Goal: Task Accomplishment & Management: Use online tool/utility

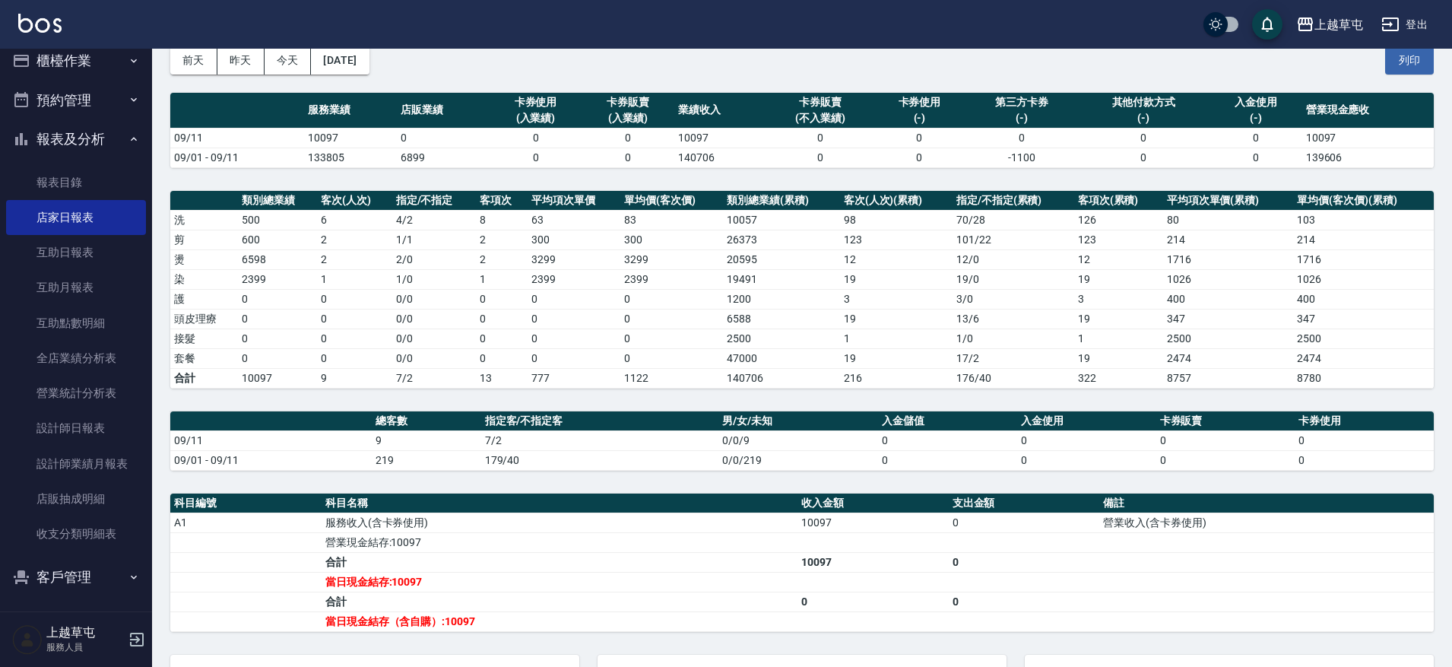
scroll to position [17, 0]
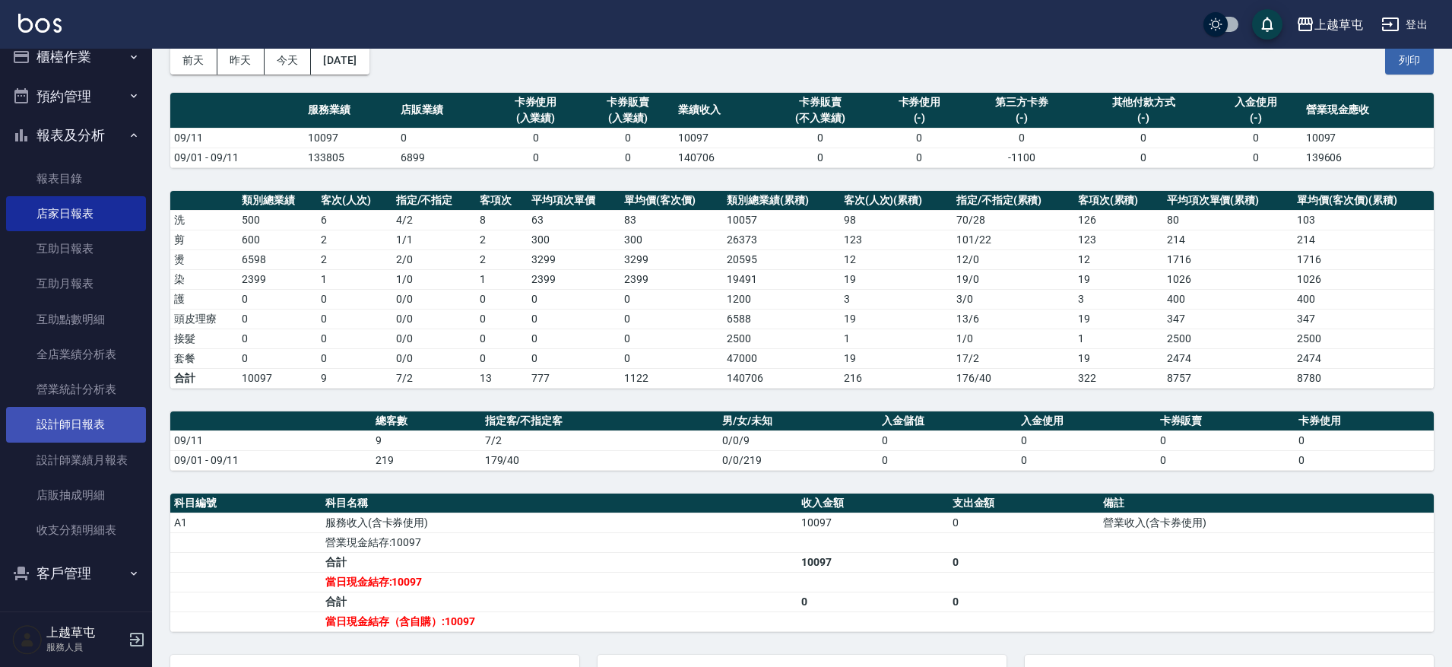
click at [89, 415] on link "設計師日報表" at bounding box center [76, 424] width 140 height 35
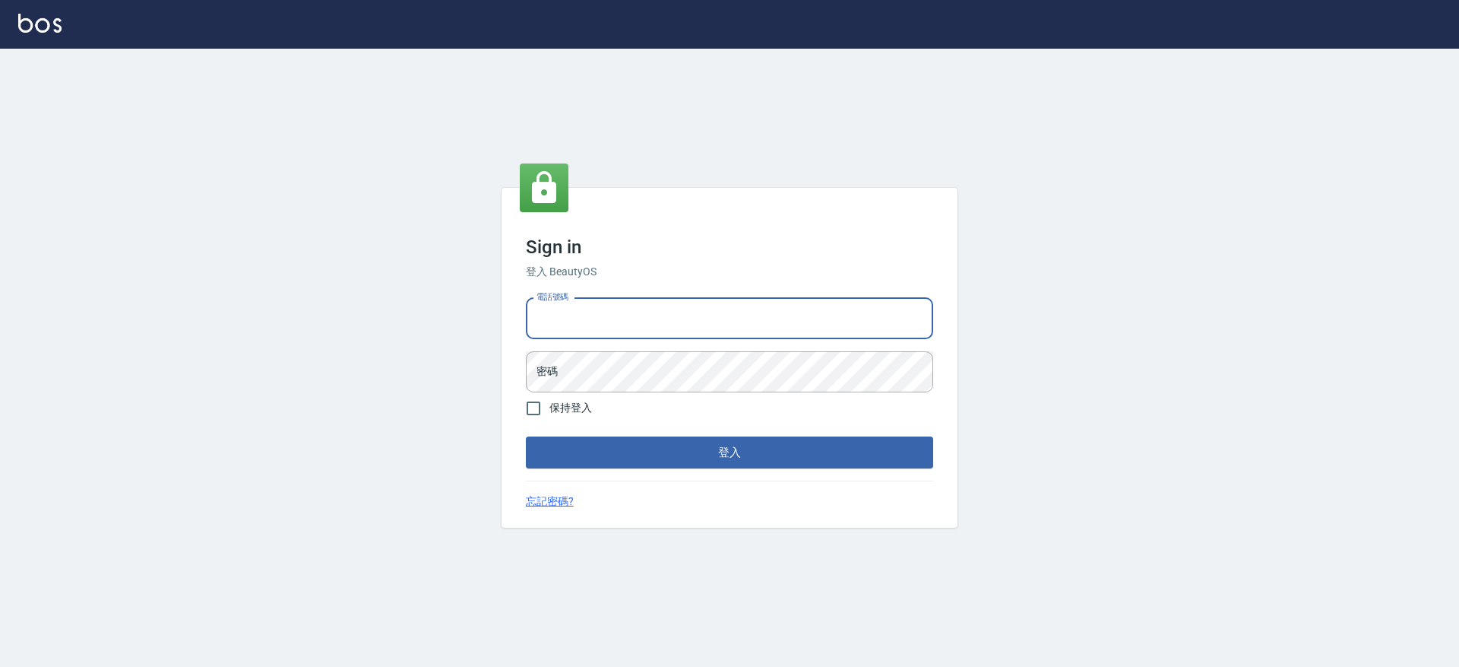
drag, startPoint x: 661, startPoint y: 317, endPoint x: 676, endPoint y: 265, distance: 53.7
click at [677, 309] on input "電話號碼" at bounding box center [729, 318] width 407 height 41
type input "2380118"
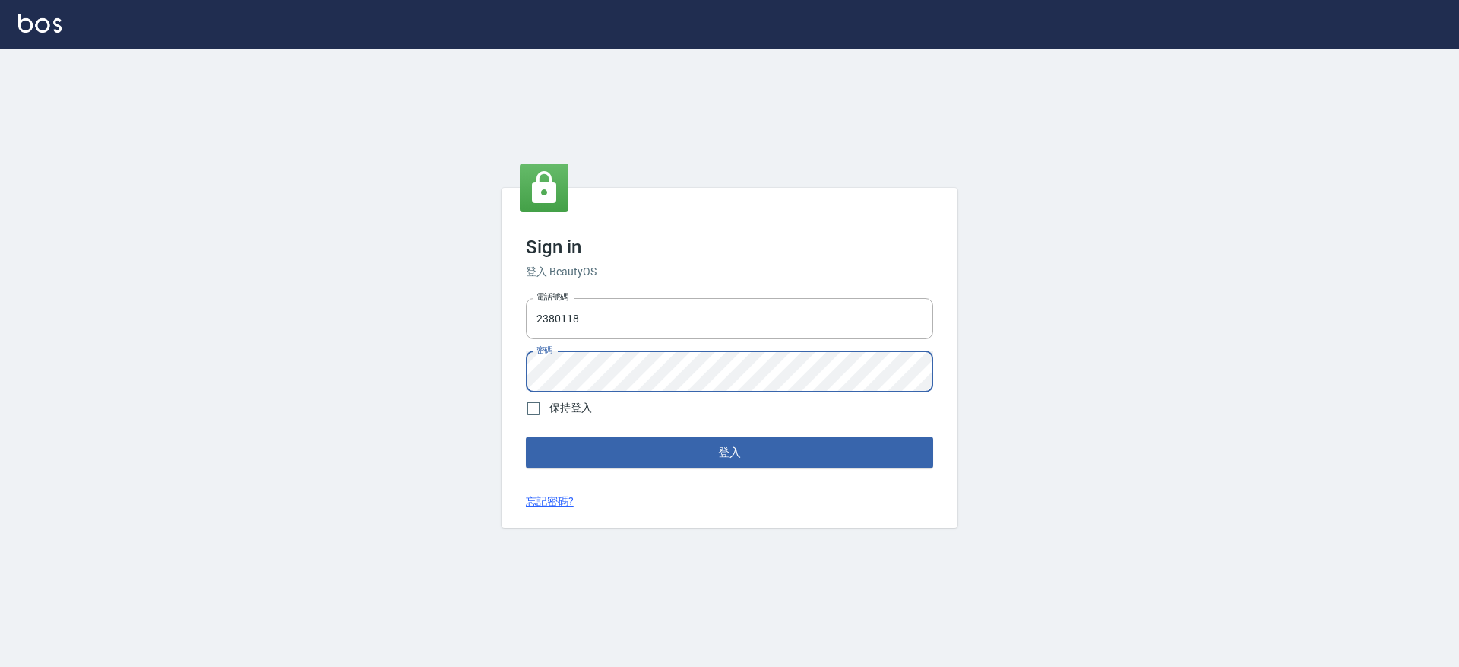
click at [526, 436] on button "登入" at bounding box center [729, 452] width 407 height 32
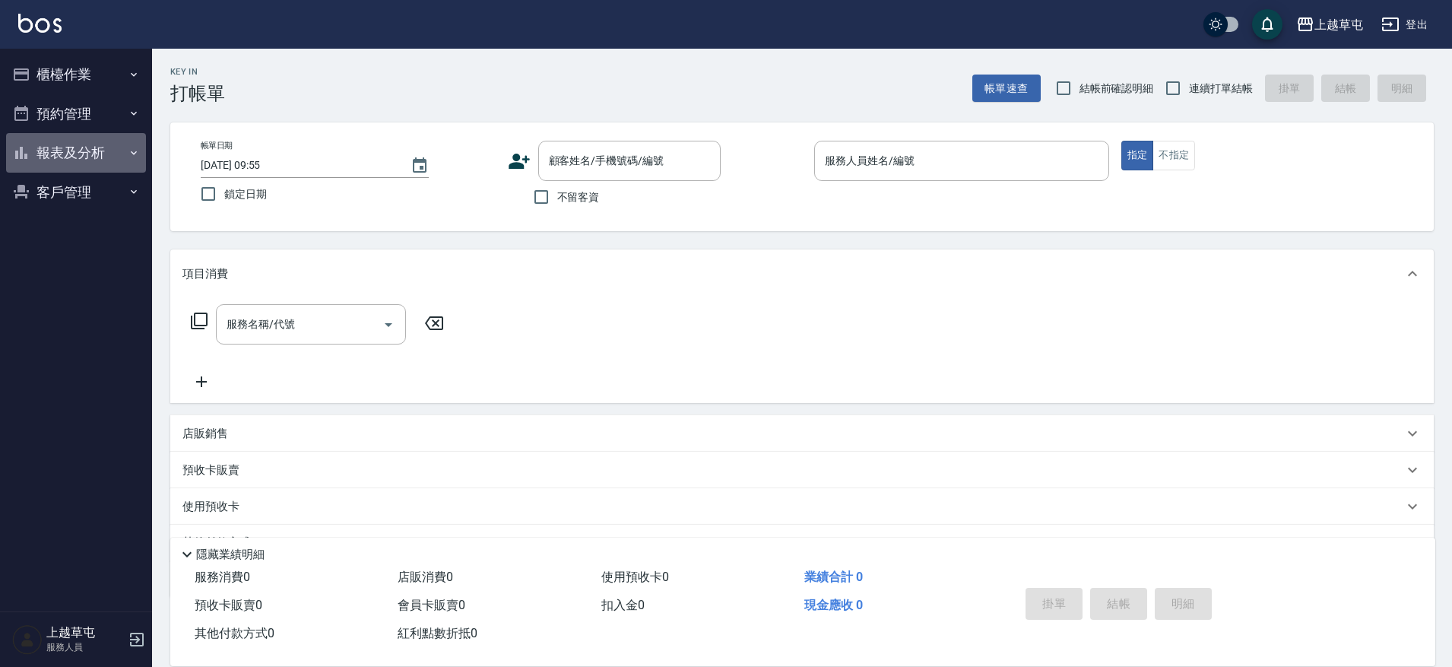
click at [75, 155] on button "報表及分析" at bounding box center [76, 153] width 140 height 40
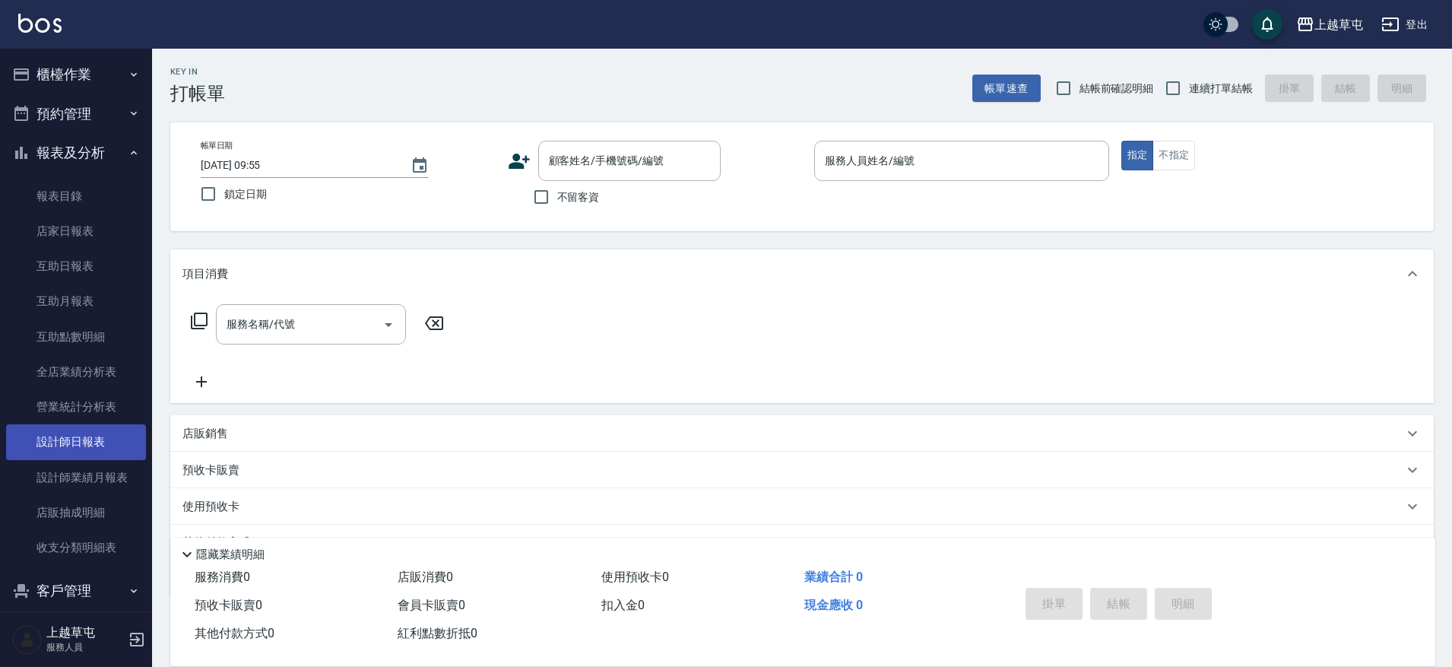
click at [81, 445] on link "設計師日報表" at bounding box center [76, 441] width 140 height 35
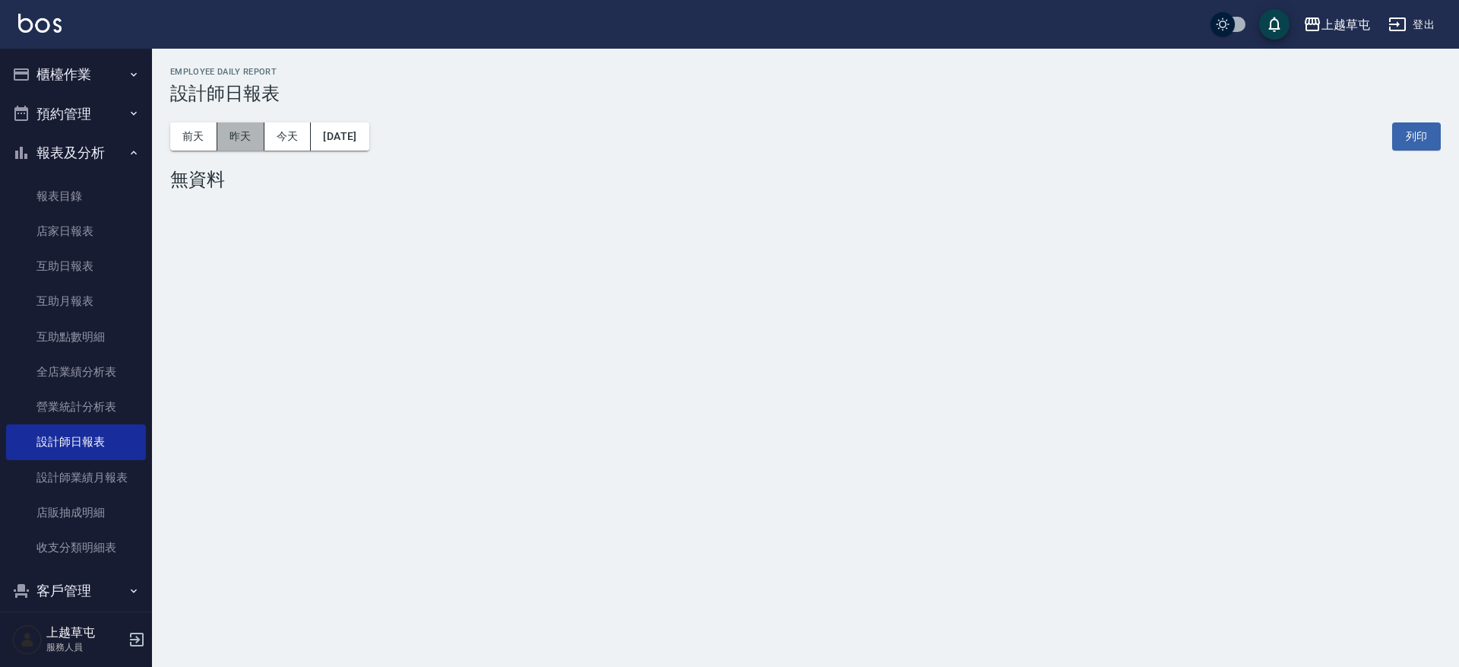
click at [254, 138] on button "昨天" at bounding box center [240, 136] width 47 height 28
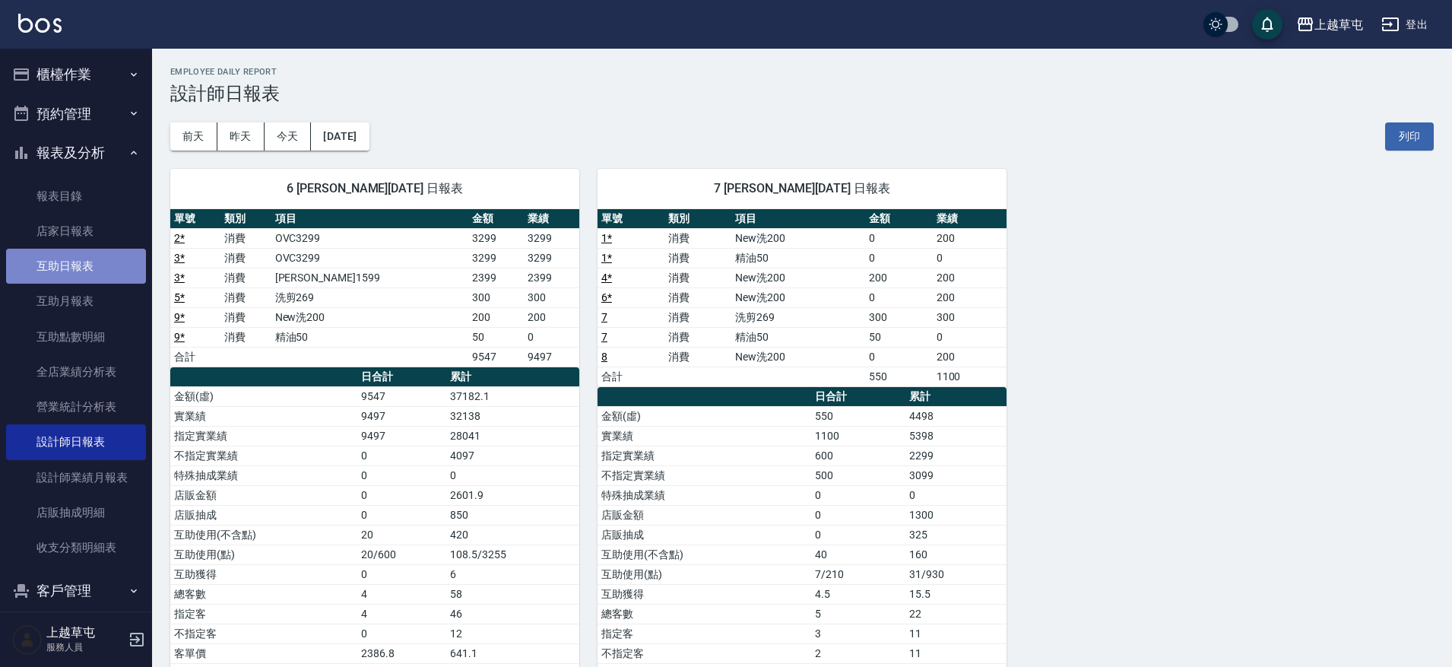
click at [106, 271] on link "互助日報表" at bounding box center [76, 266] width 140 height 35
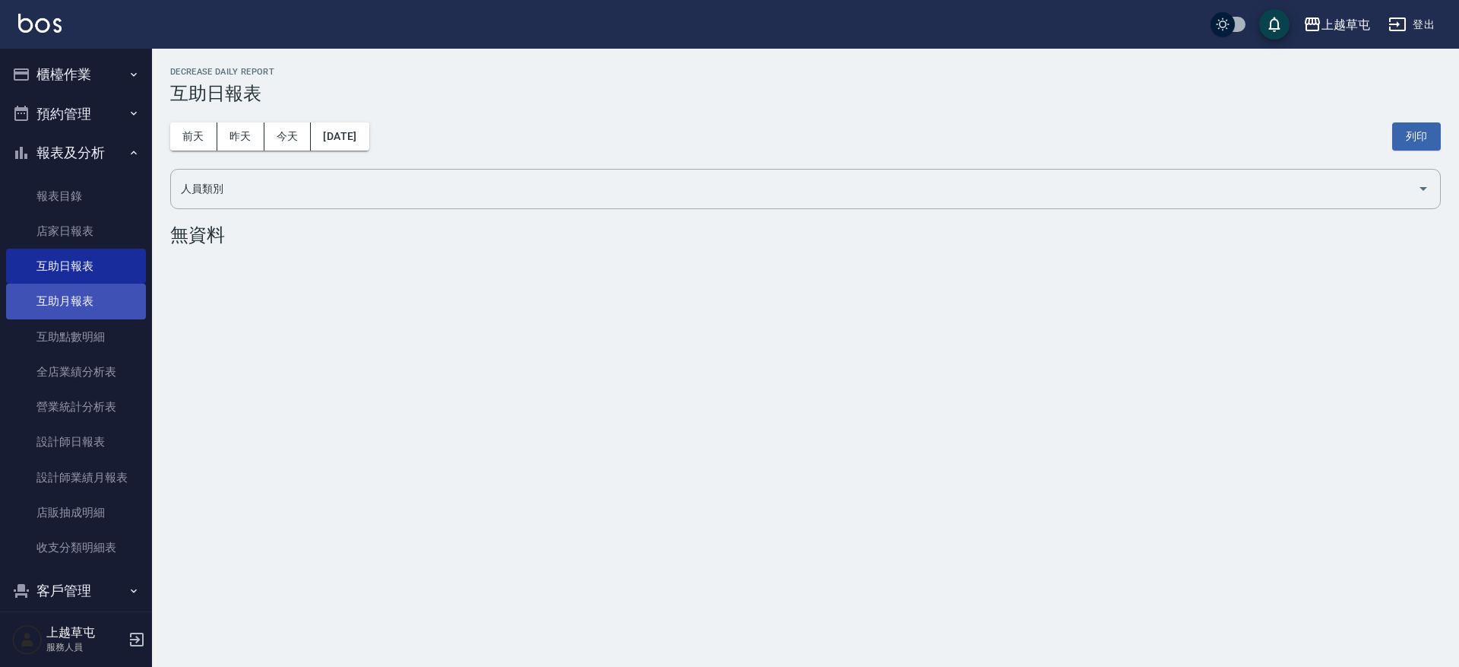
click at [92, 295] on link "互助月報表" at bounding box center [76, 301] width 140 height 35
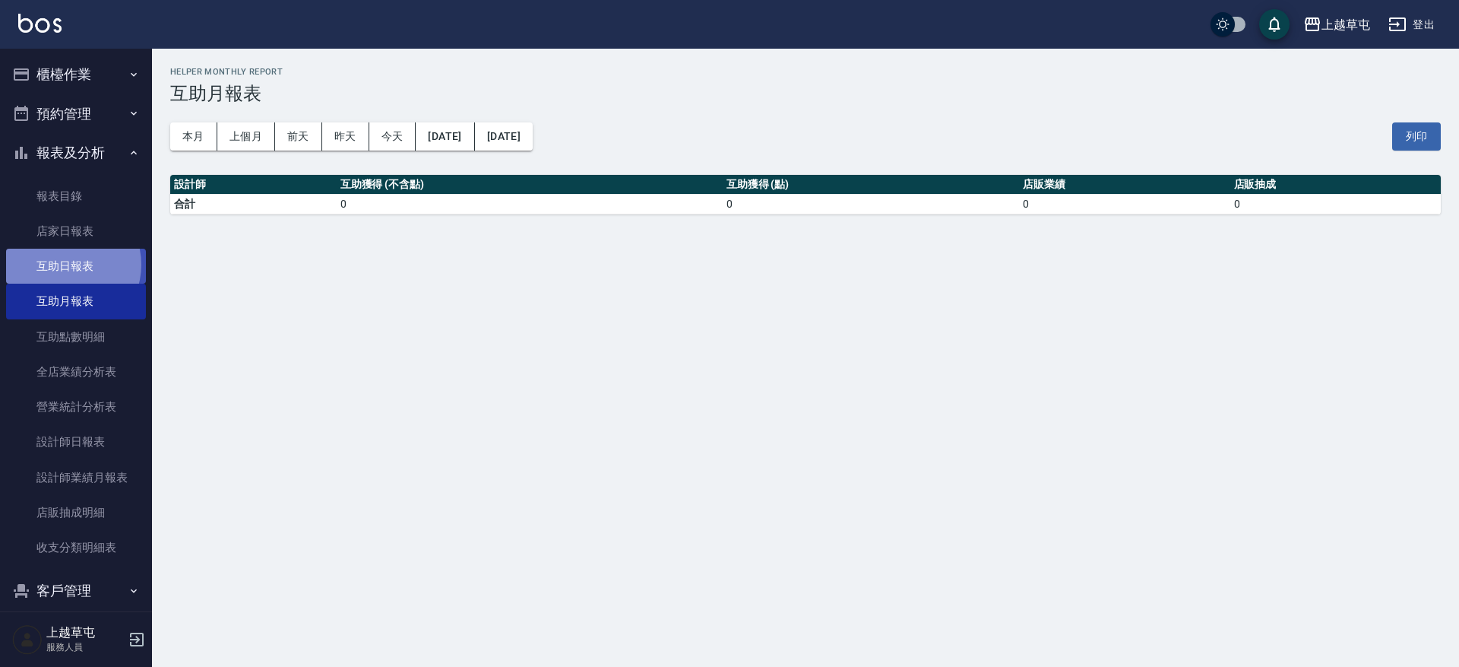
click at [65, 265] on link "互助日報表" at bounding box center [76, 266] width 140 height 35
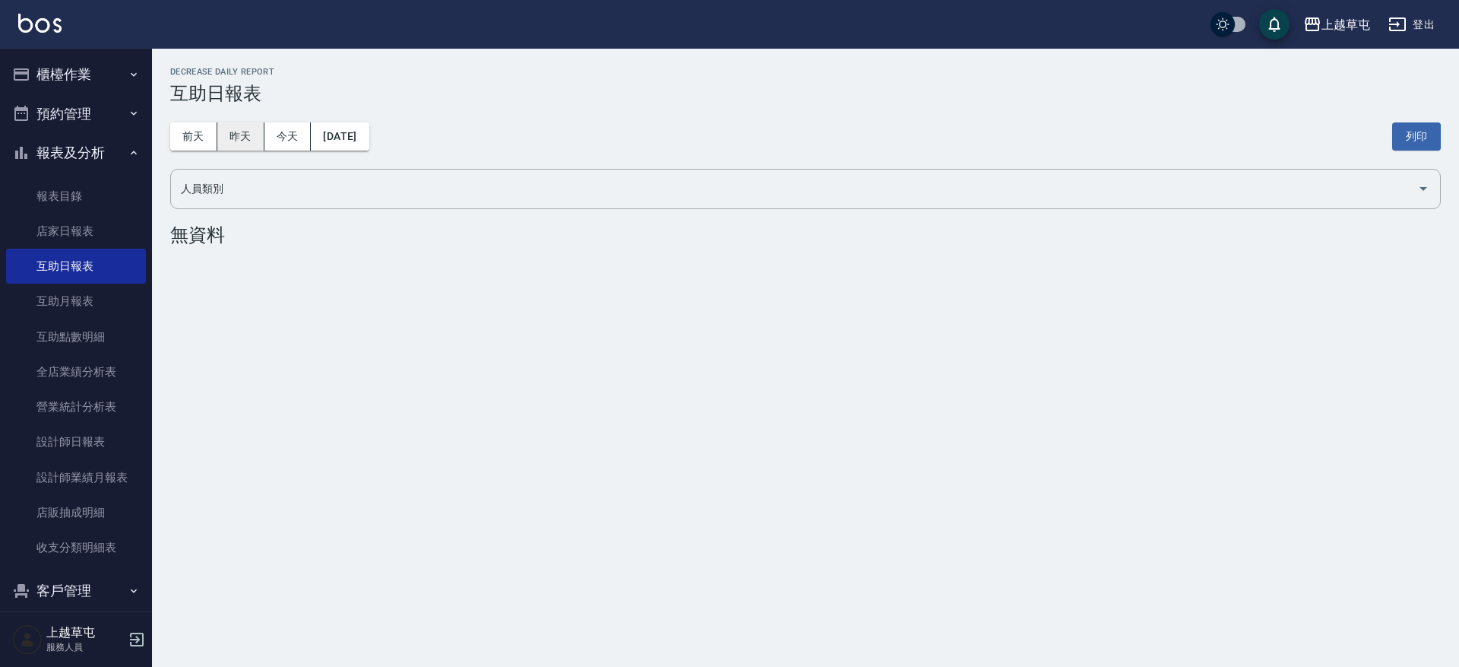
click at [251, 138] on button "昨天" at bounding box center [240, 136] width 47 height 28
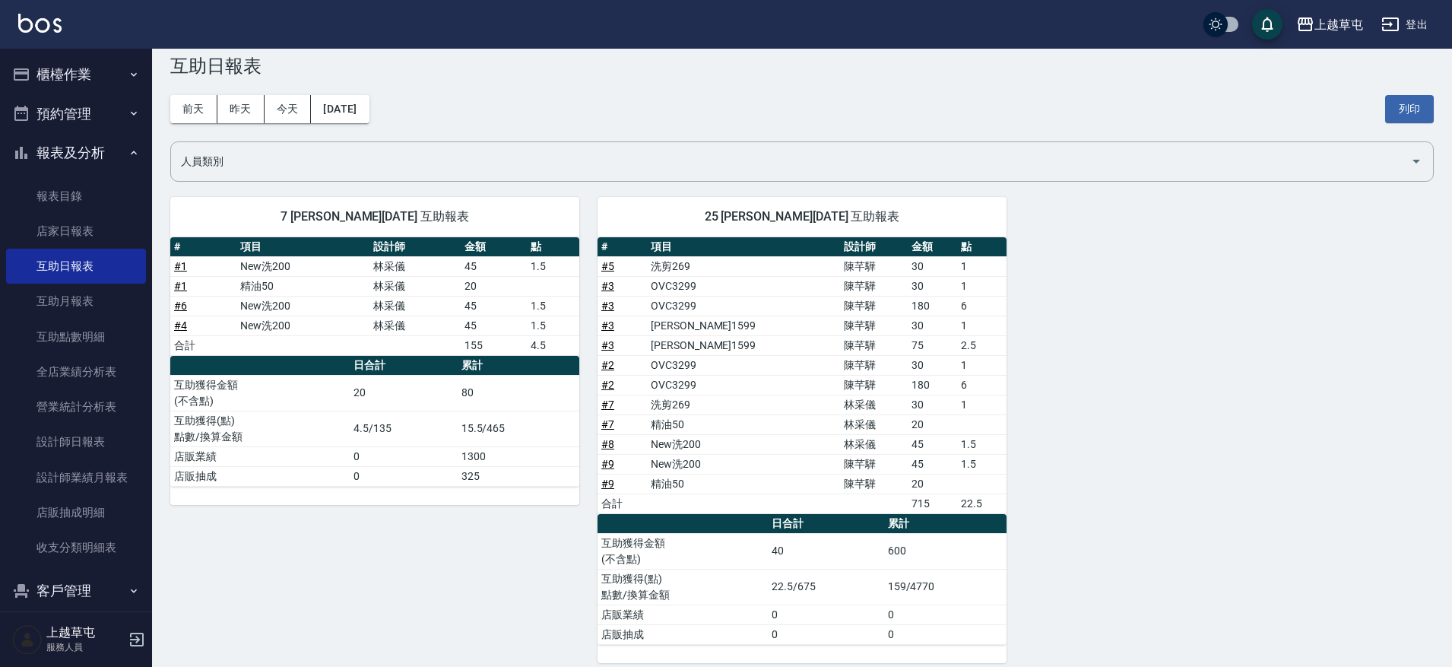
scroll to position [42, 0]
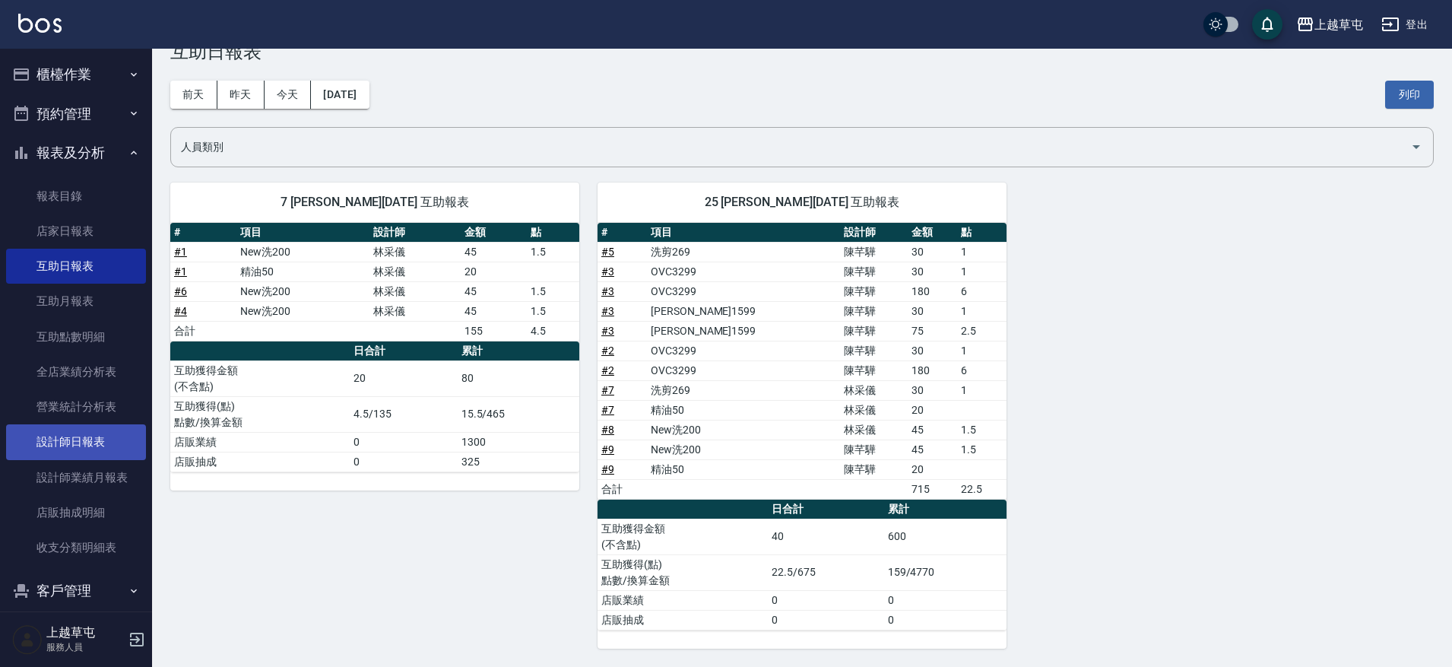
click at [92, 442] on link "設計師日報表" at bounding box center [76, 441] width 140 height 35
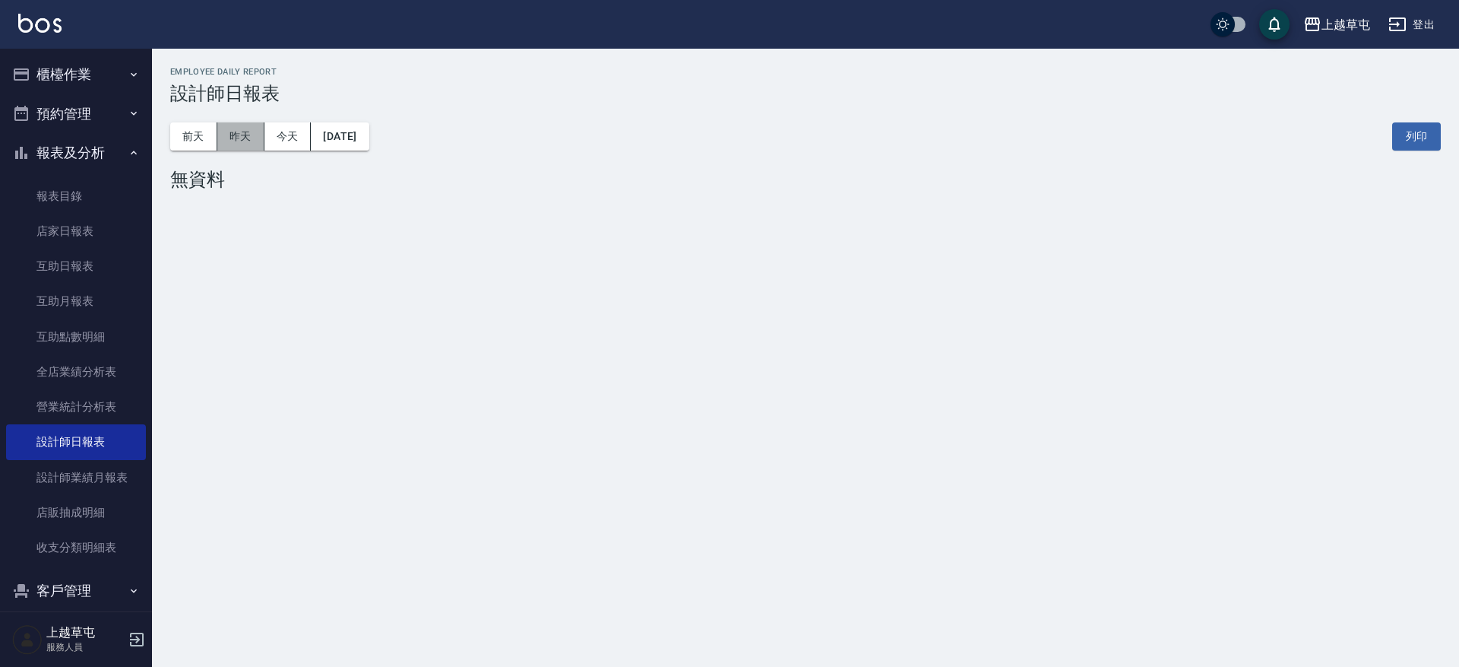
click at [240, 130] on button "昨天" at bounding box center [240, 136] width 47 height 28
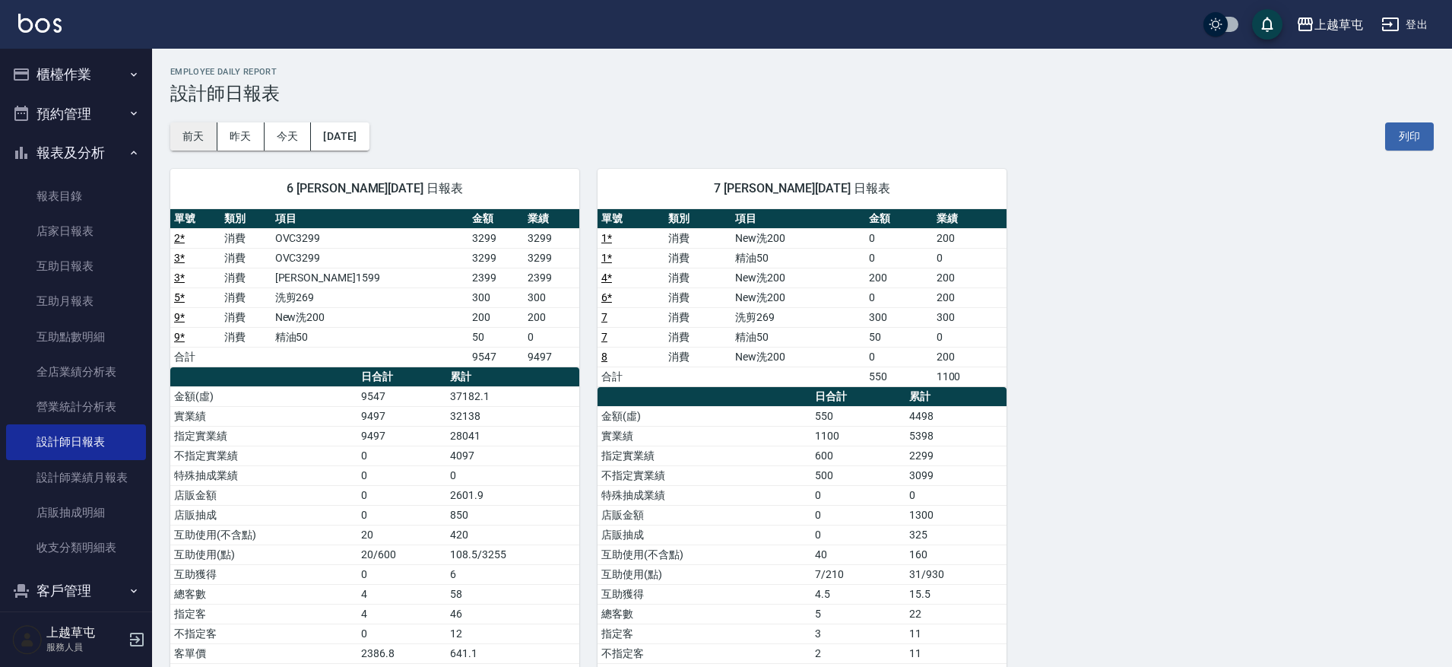
click at [198, 140] on button "前天" at bounding box center [193, 136] width 47 height 28
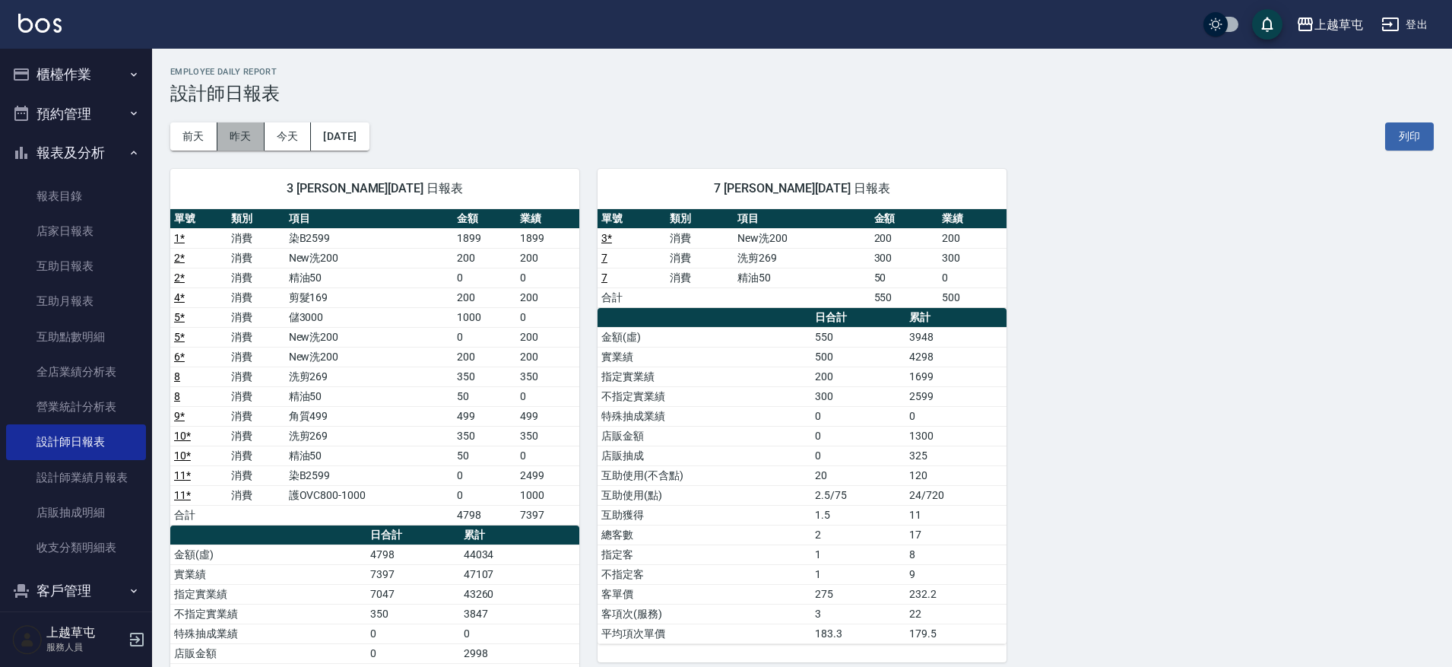
click at [239, 129] on button "昨天" at bounding box center [240, 136] width 47 height 28
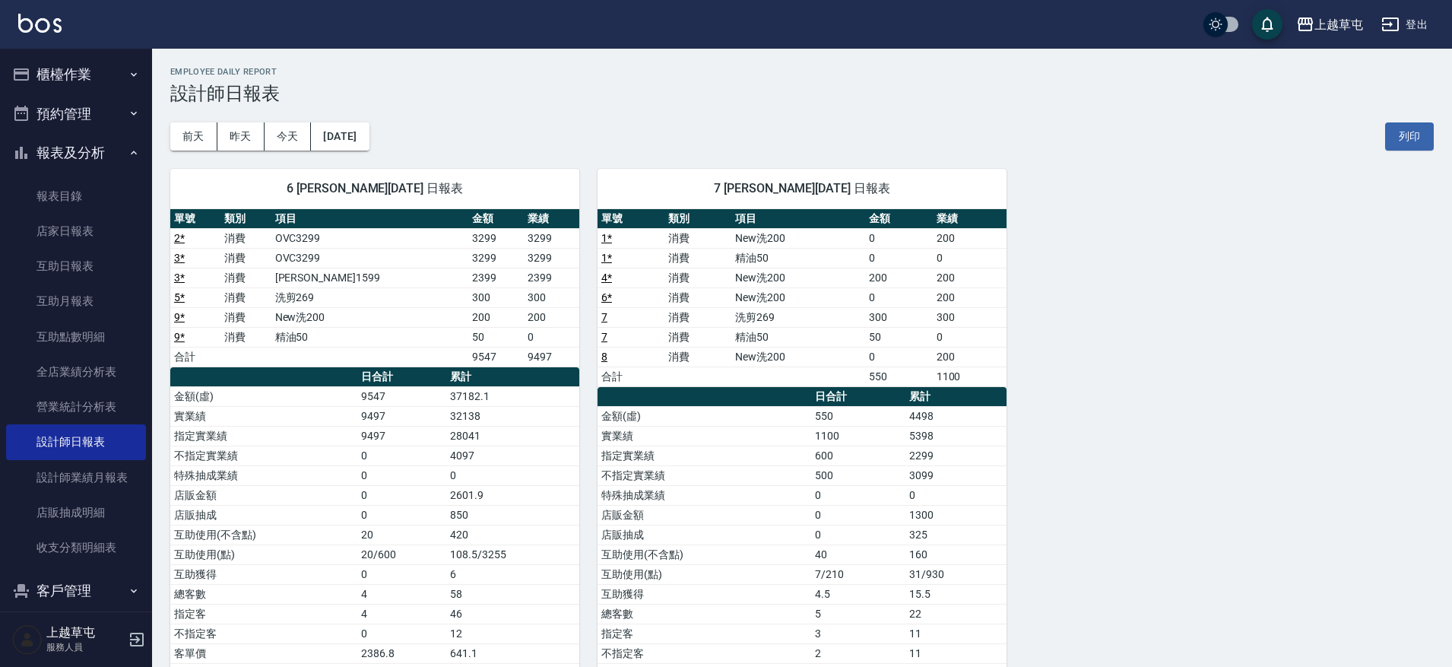
click at [78, 71] on button "櫃檯作業" at bounding box center [76, 75] width 140 height 40
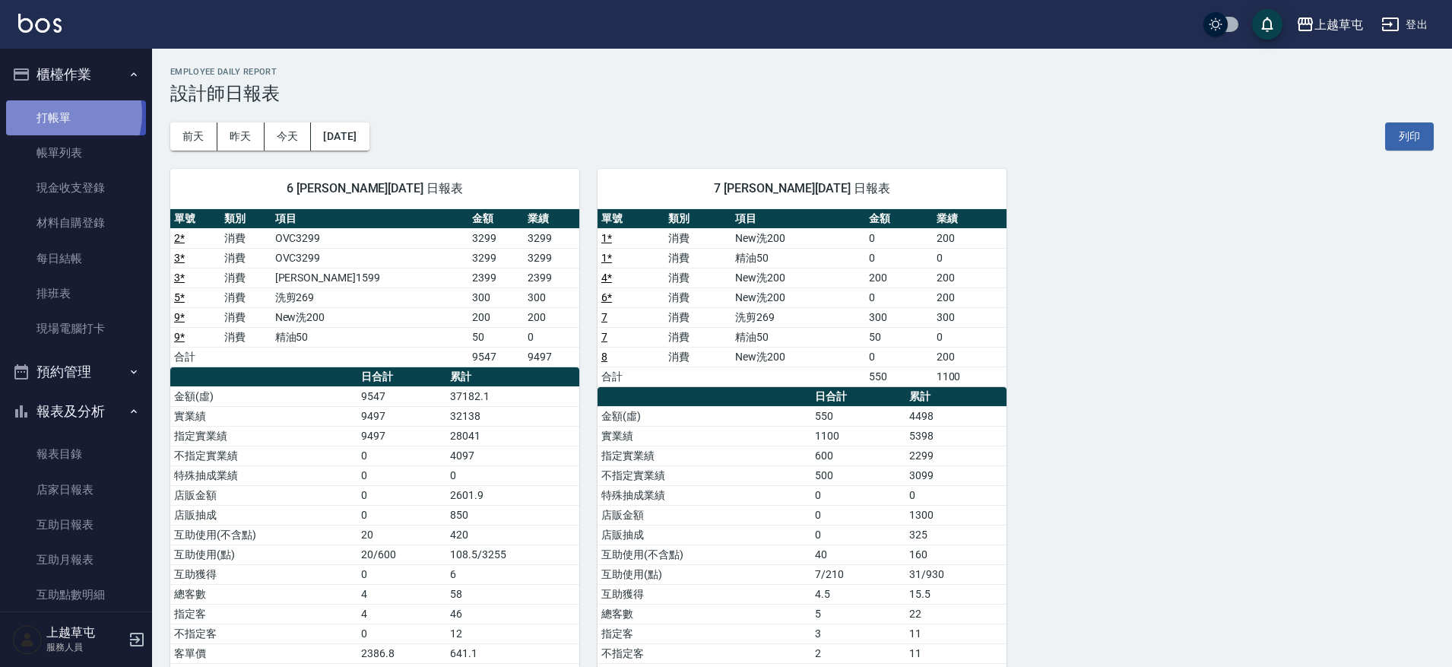
drag, startPoint x: 54, startPoint y: 113, endPoint x: 103, endPoint y: 127, distance: 51.3
click at [54, 114] on link "打帳單" at bounding box center [76, 117] width 140 height 35
